Goal: Find specific page/section: Find specific page/section

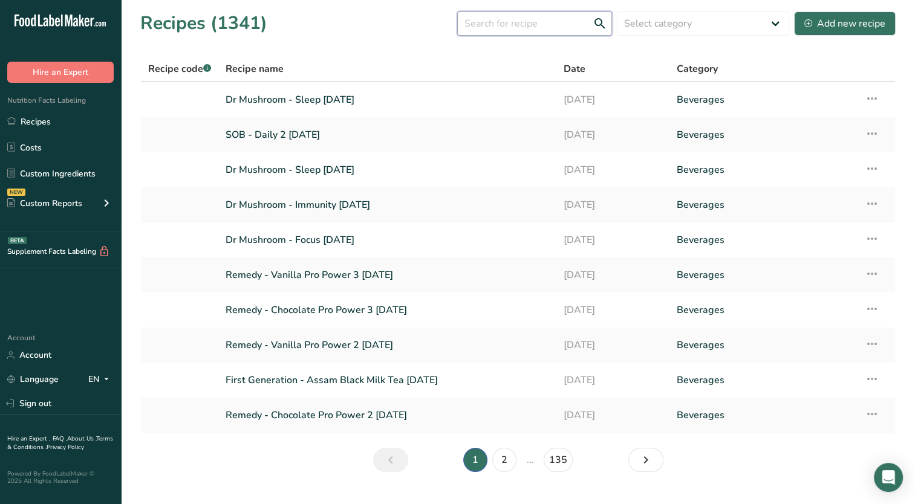
click at [497, 28] on input "text" at bounding box center [534, 23] width 155 height 24
type input "thaw"
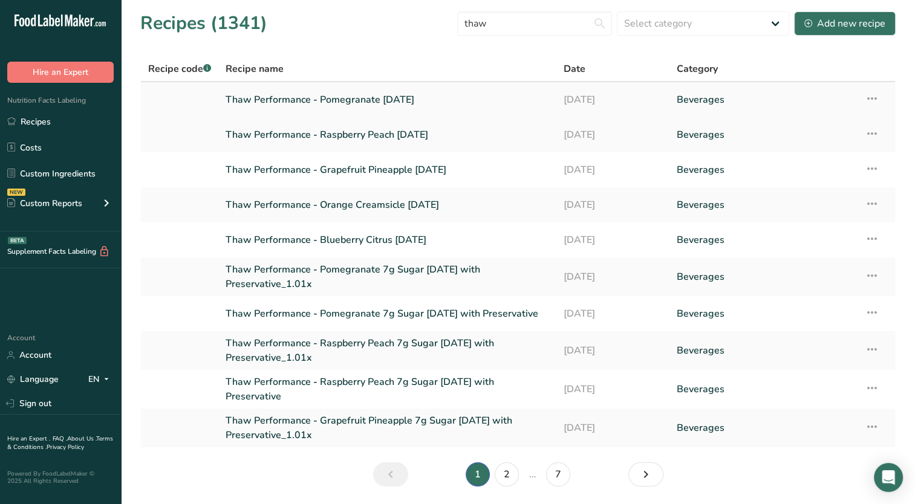
click at [288, 100] on link "Thaw Performance - Pomegranate 07-22-2025" at bounding box center [388, 99] width 324 height 25
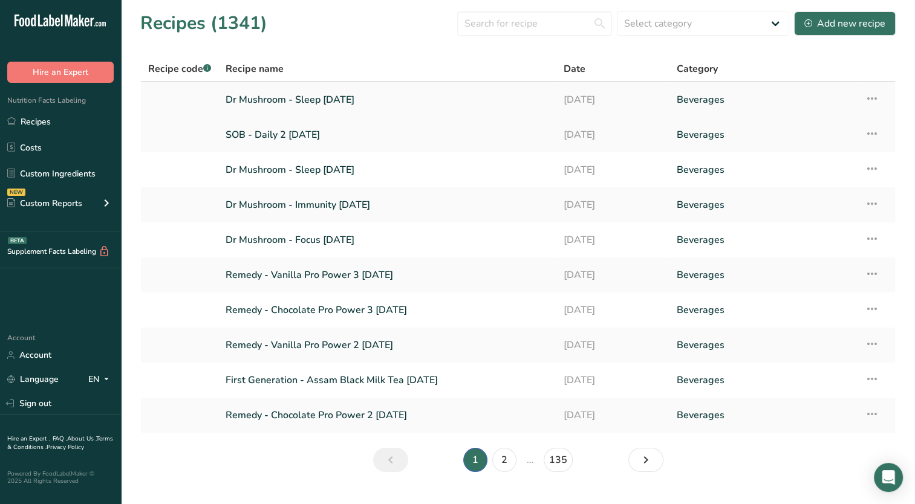
click at [327, 100] on link "Dr Mushroom - Sleep [DATE]" at bounding box center [388, 99] width 324 height 25
